Goal: Transaction & Acquisition: Purchase product/service

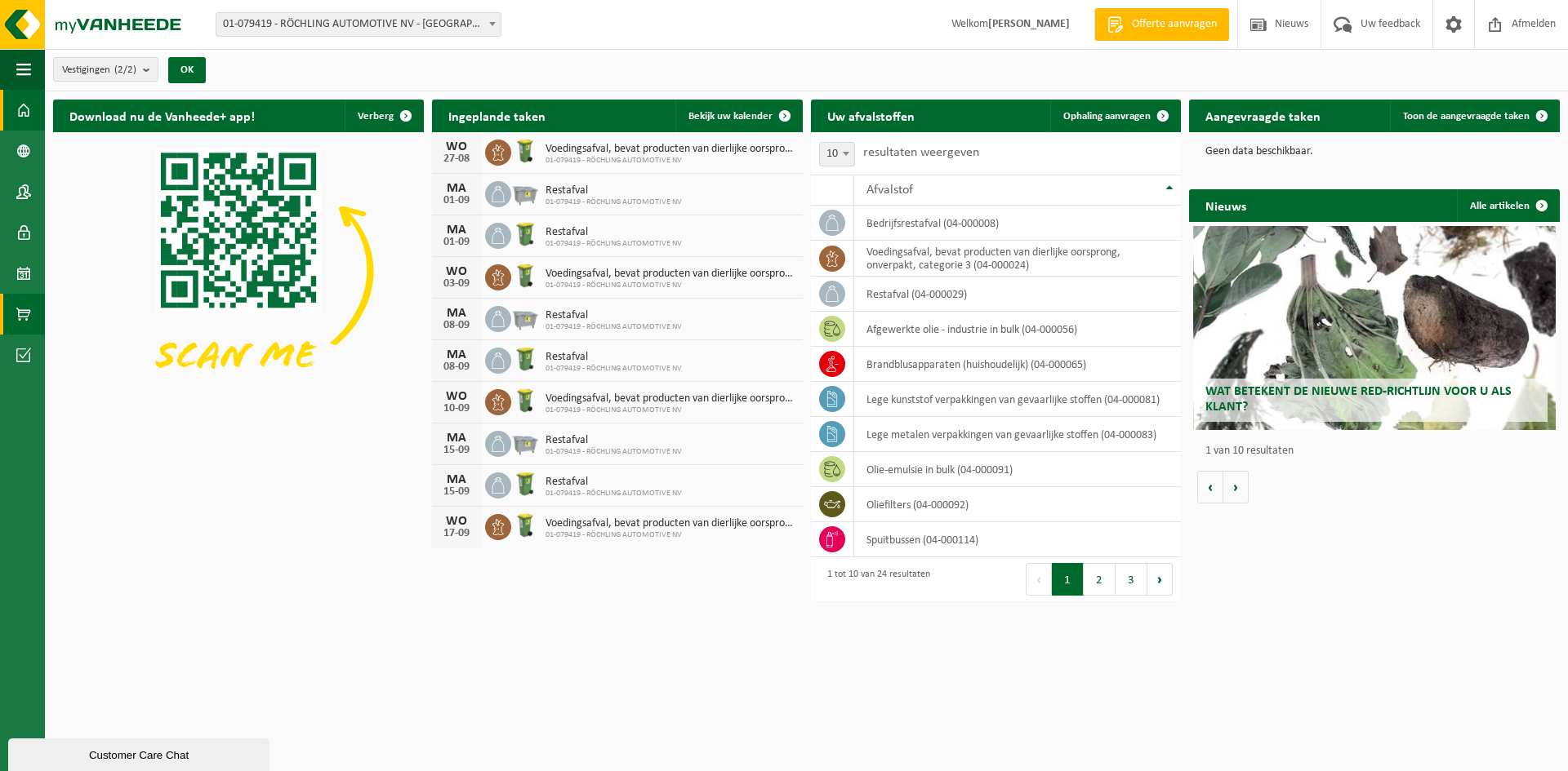
click at [24, 316] on span at bounding box center [23, 315] width 14 height 41
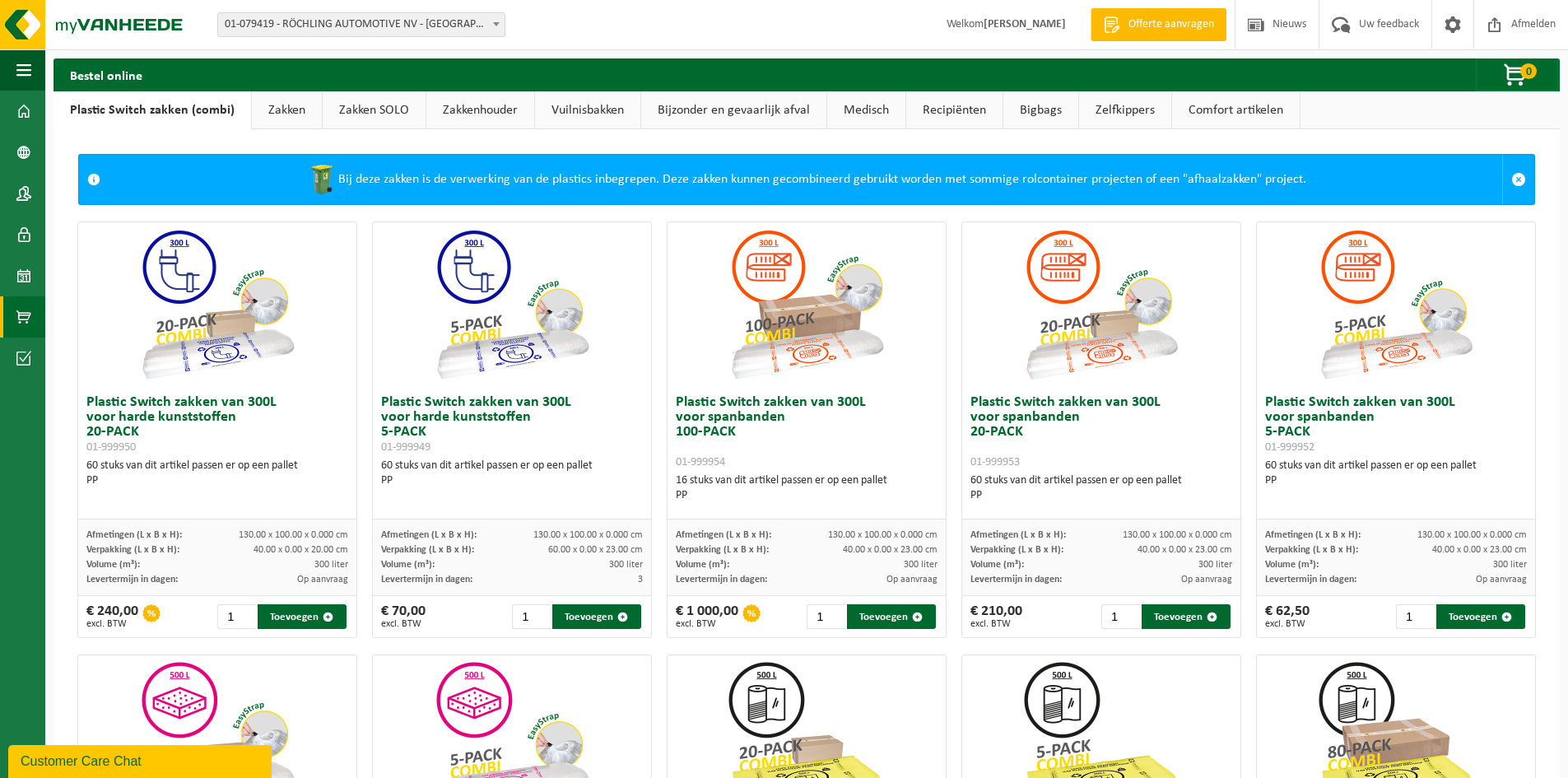
click at [291, 106] on link "Zakken" at bounding box center [287, 110] width 70 height 38
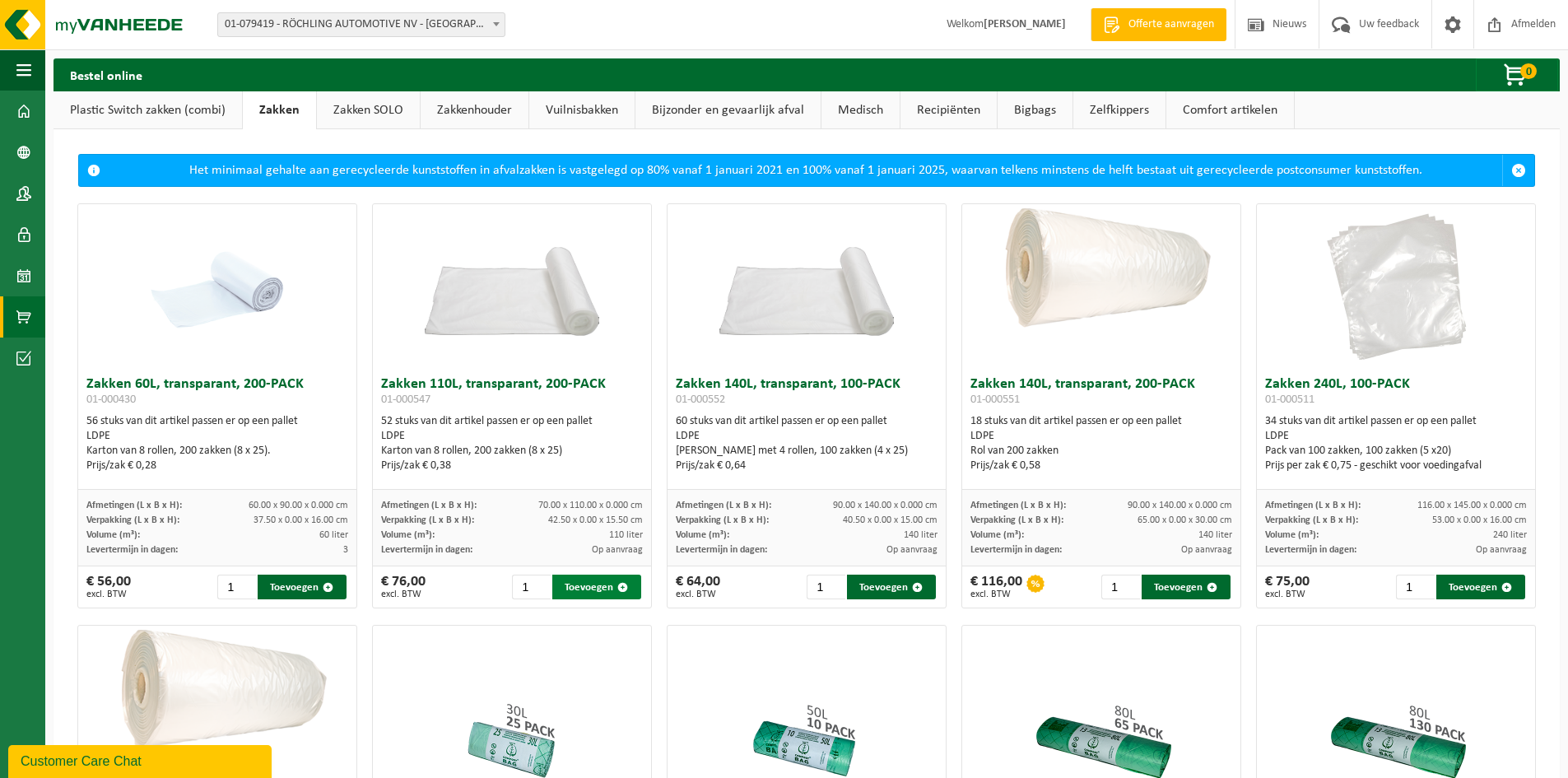
click at [581, 588] on button "Toevoegen" at bounding box center [597, 586] width 89 height 24
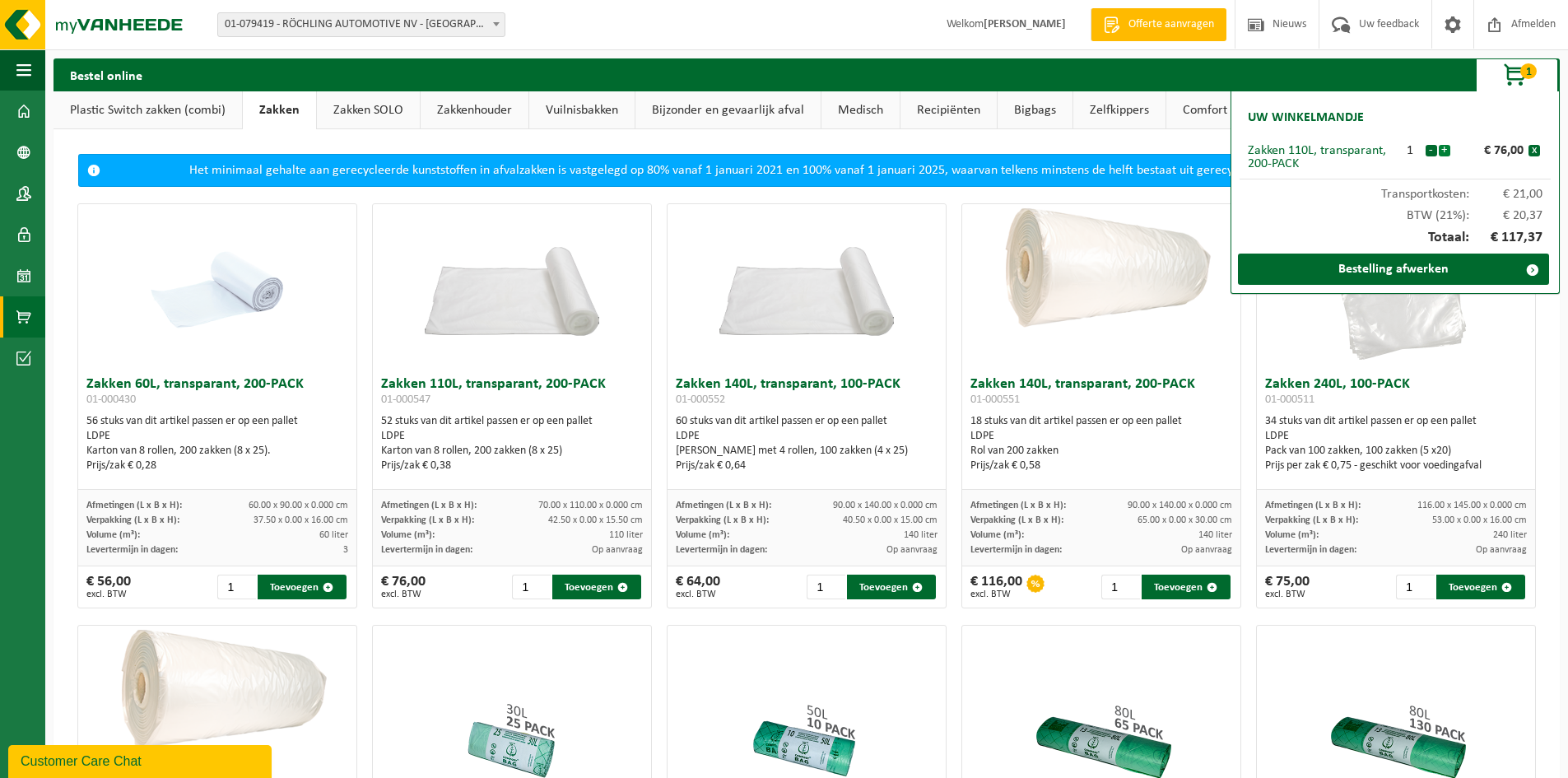
click at [1442, 149] on button "+" at bounding box center [1444, 150] width 12 height 12
click at [1446, 152] on button "+" at bounding box center [1444, 150] width 12 height 12
click at [1405, 270] on link "Bestelling afwerken" at bounding box center [1393, 269] width 311 height 32
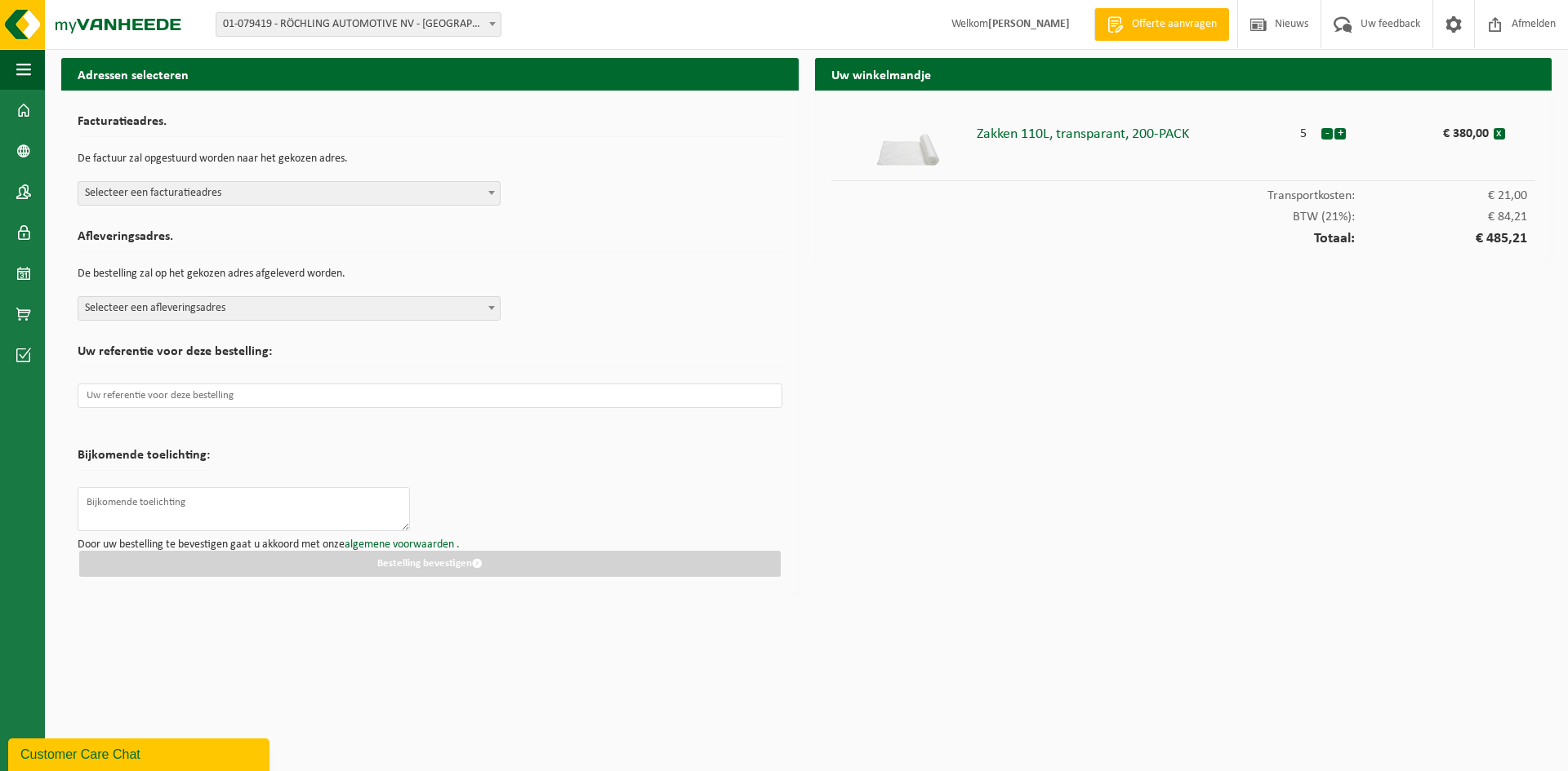
click at [488, 189] on span at bounding box center [492, 193] width 16 height 22
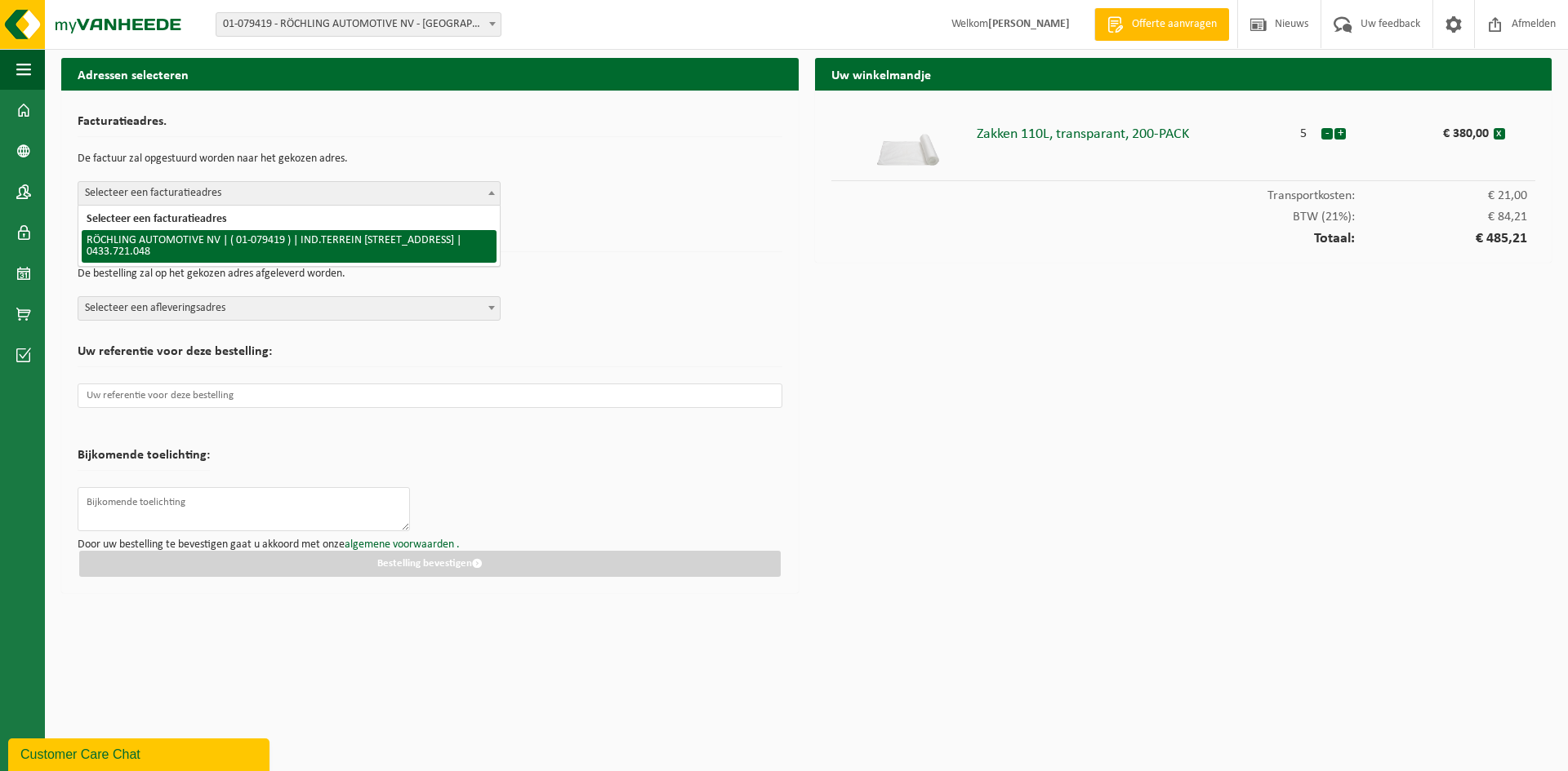
select select "579"
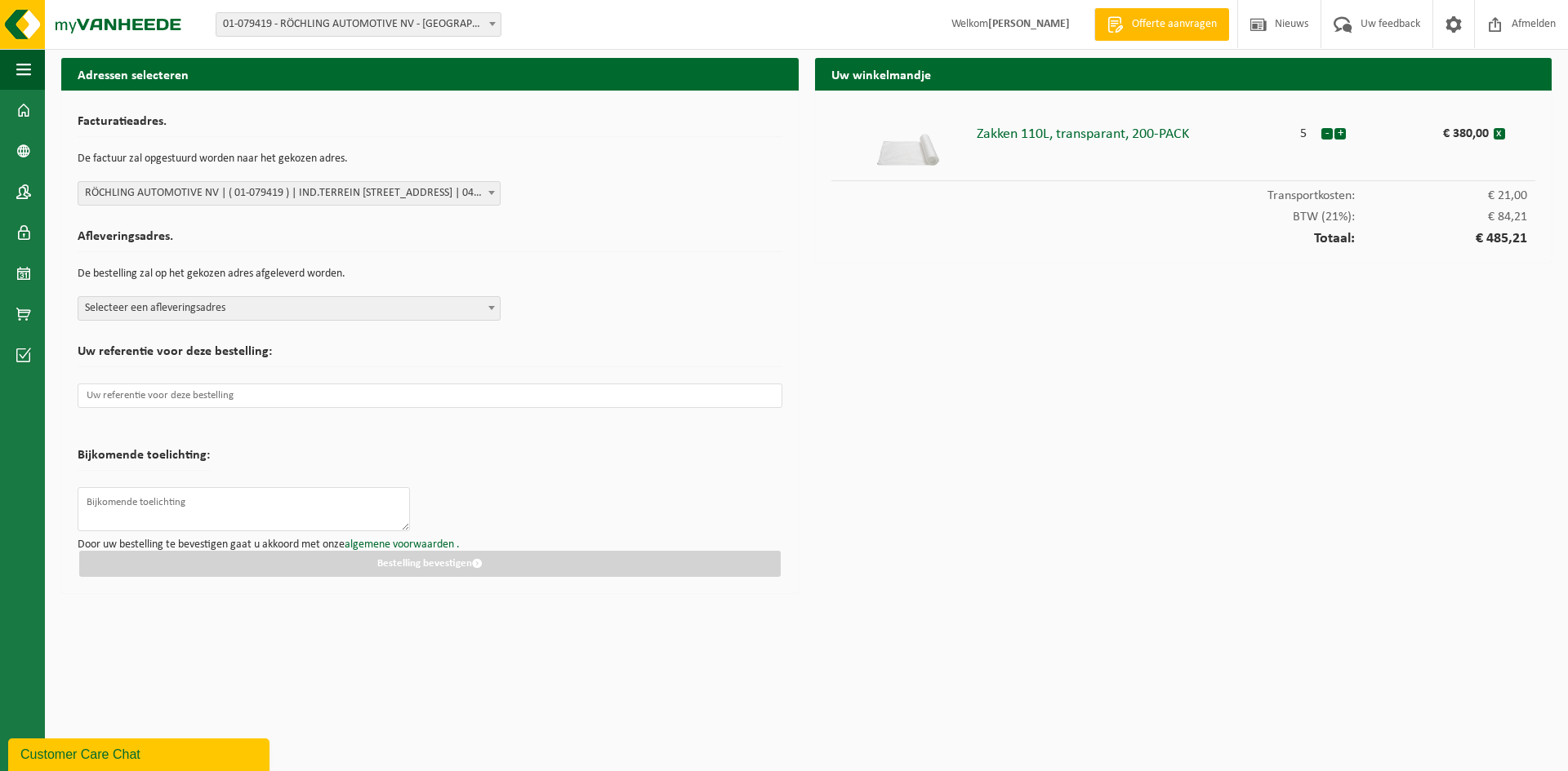
click at [490, 304] on span at bounding box center [492, 308] width 16 height 22
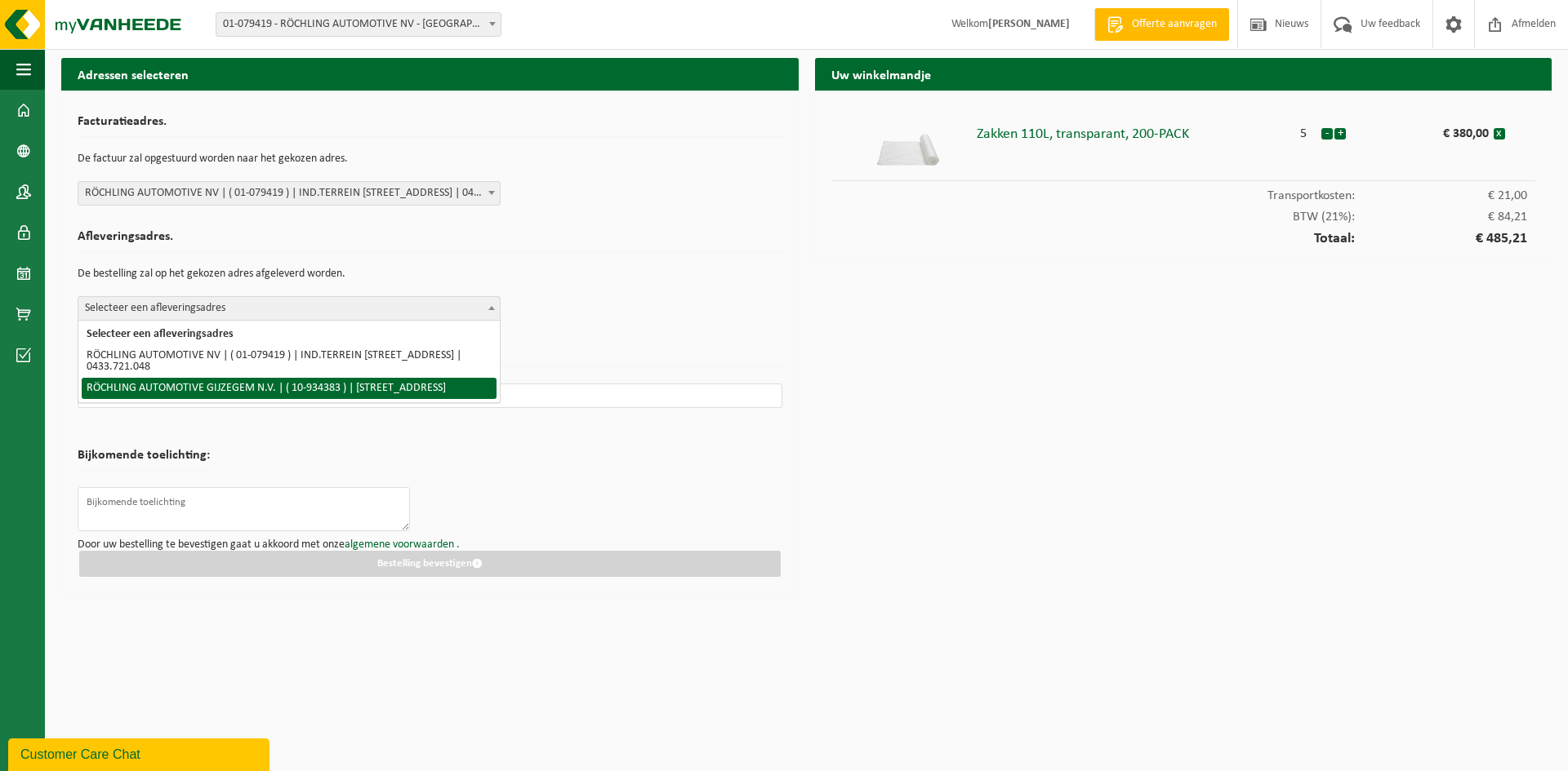
select select "136137"
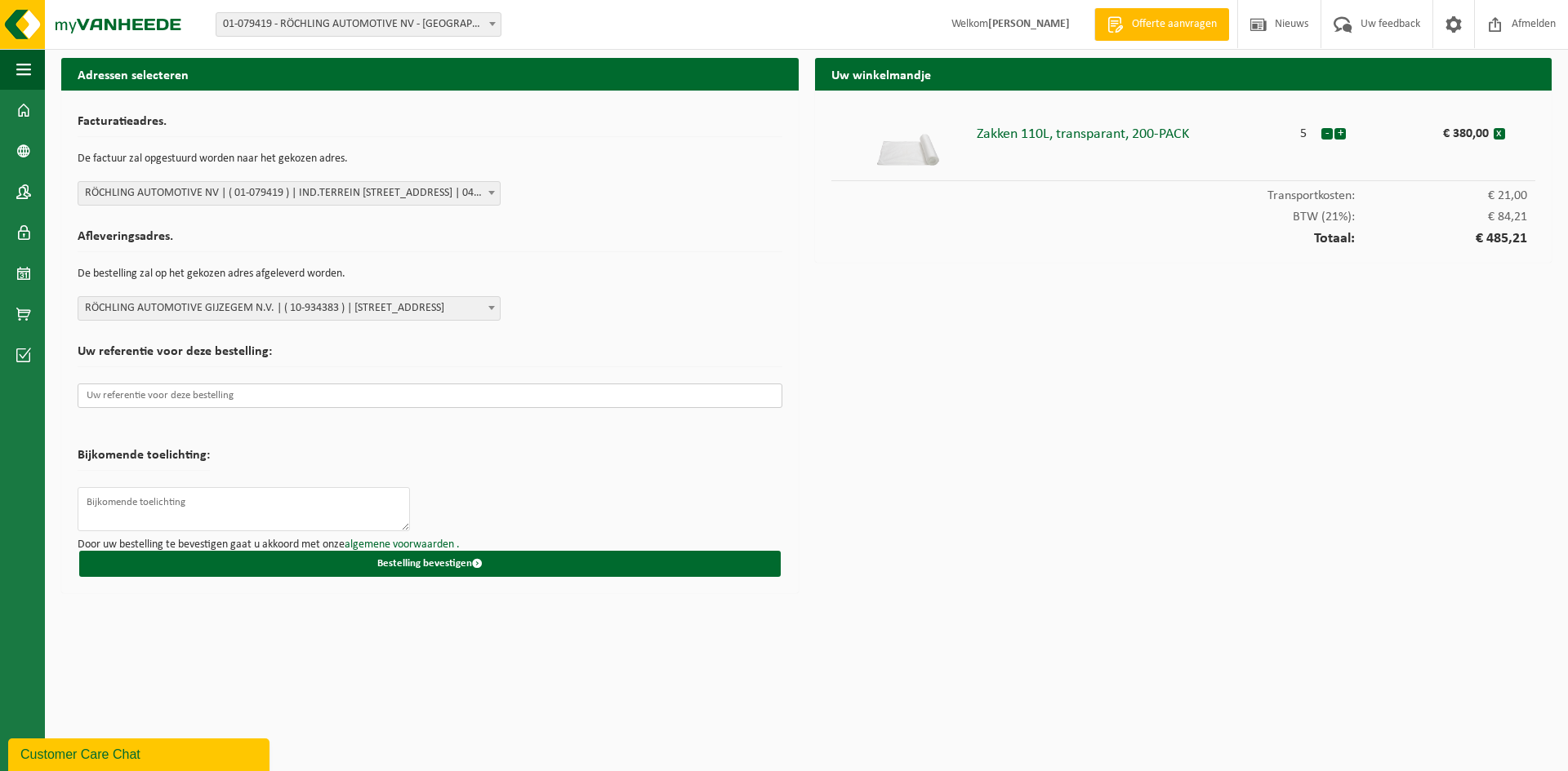
click at [287, 398] on input "text" at bounding box center [430, 395] width 705 height 24
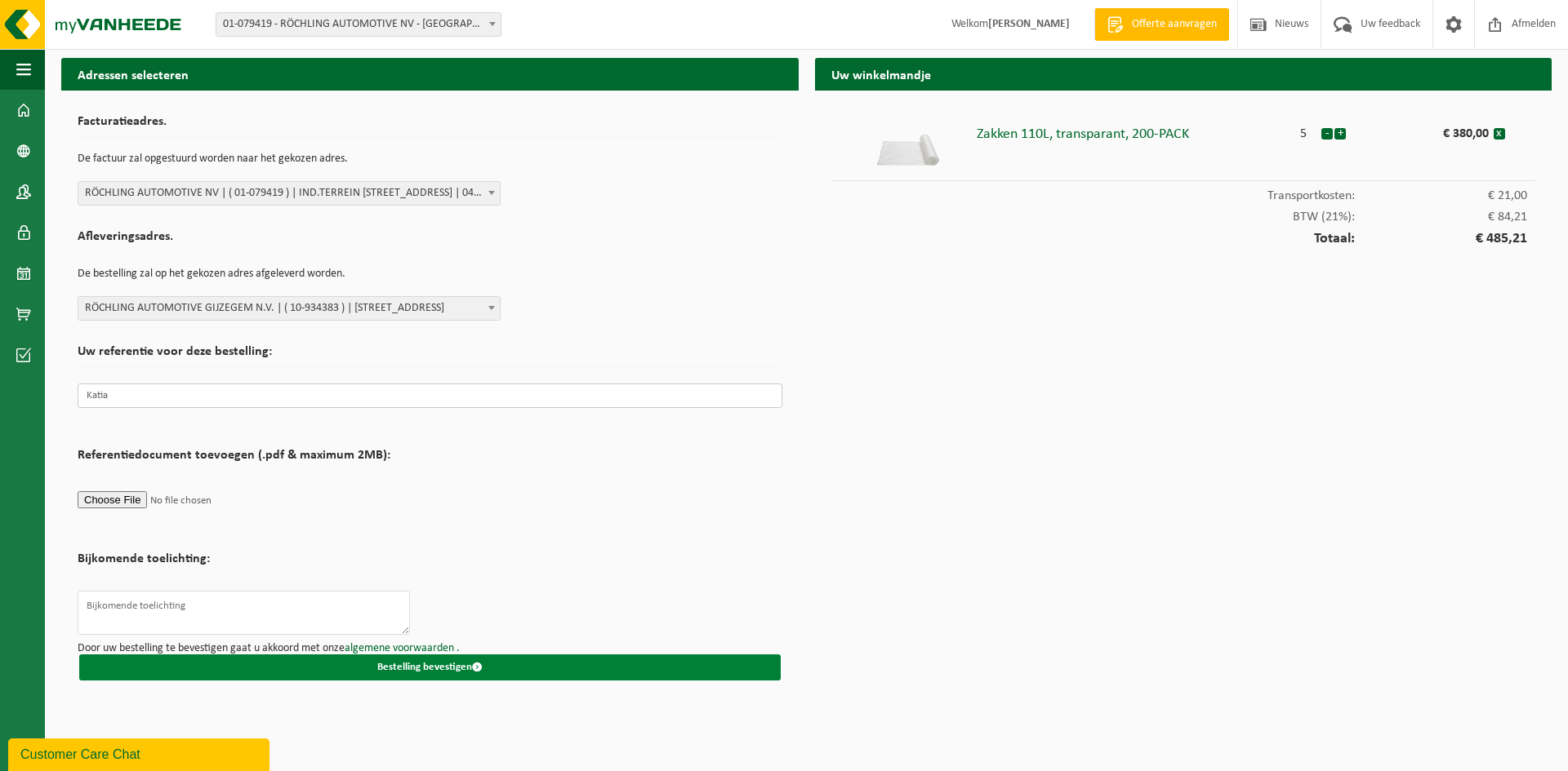
type input "Katia"
click at [450, 660] on button "Bestelling bevestigen" at bounding box center [430, 667] width 701 height 26
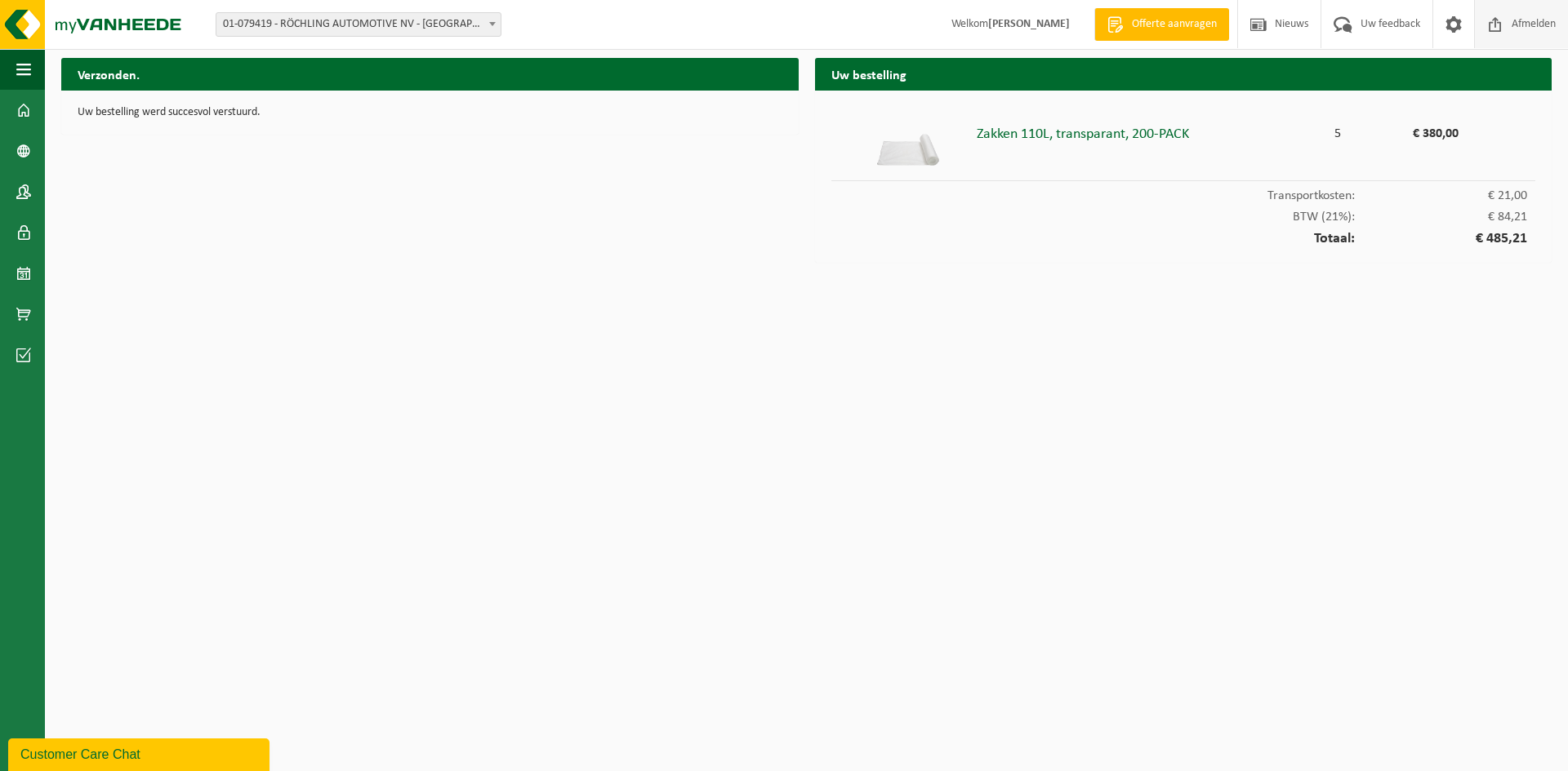
click at [1527, 28] on span "Afmelden" at bounding box center [1534, 24] width 52 height 48
